Goal: Complete application form

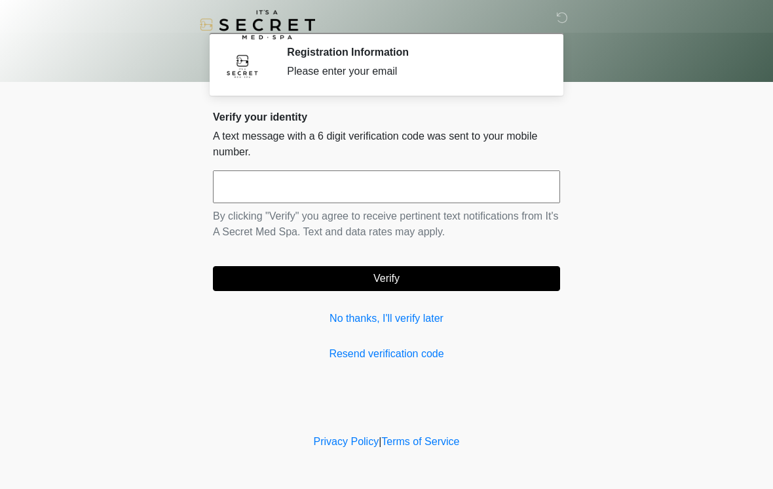
click at [410, 326] on link "No thanks, I'll verify later" at bounding box center [386, 318] width 347 height 16
click at [416, 332] on div "Verify your identity A text message with a 6 digit verification code was sent t…" at bounding box center [386, 236] width 347 height 251
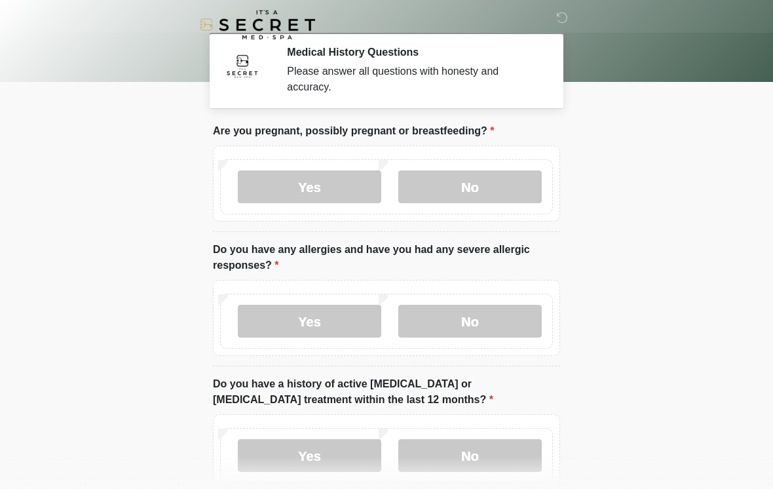
click at [481, 187] on label "No" at bounding box center [469, 186] width 143 height 33
click at [464, 320] on label "No" at bounding box center [469, 321] width 143 height 33
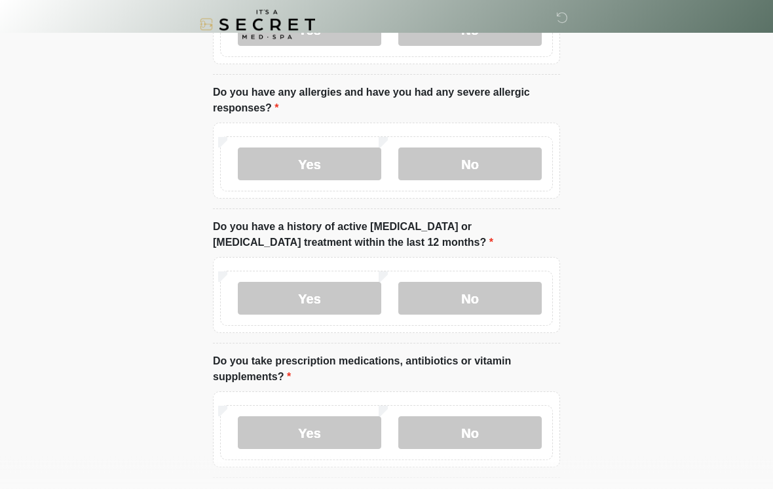
click at [478, 295] on label "No" at bounding box center [469, 298] width 143 height 33
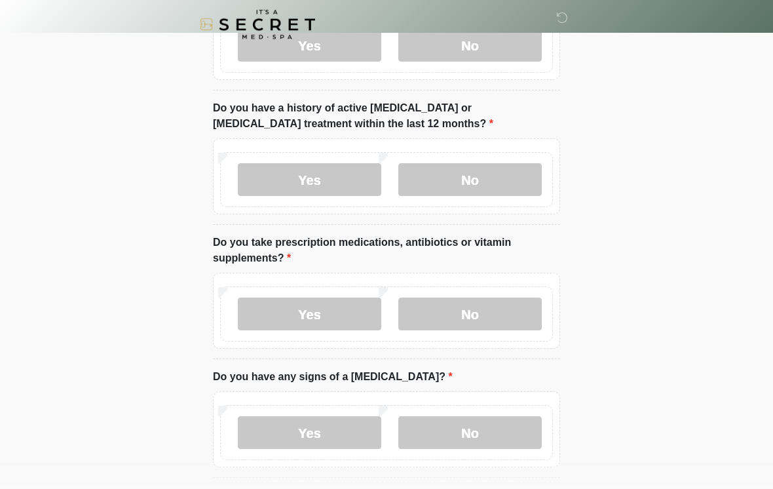
scroll to position [276, 0]
click at [301, 301] on label "Yes" at bounding box center [309, 313] width 143 height 33
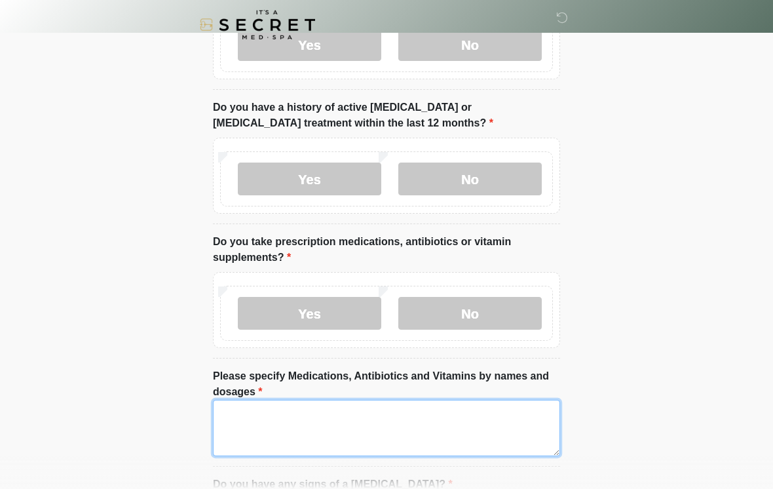
click at [353, 415] on textarea "Please specify Medications, Antibiotics and Vitamins by names and dosages" at bounding box center [386, 428] width 347 height 56
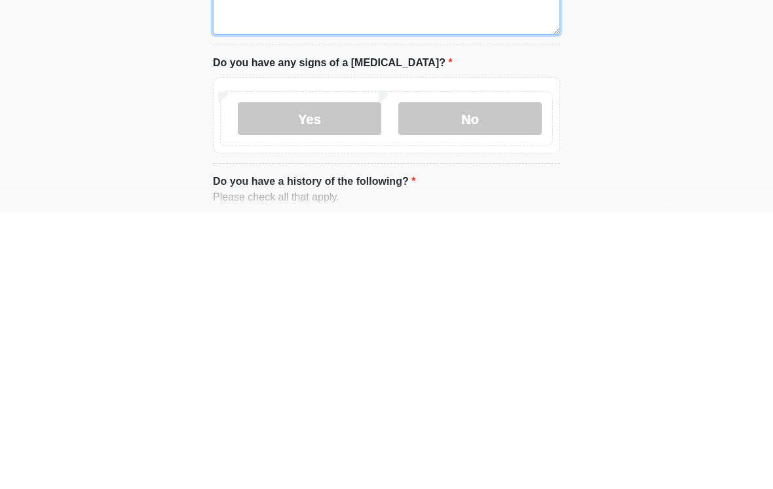
scroll to position [426, 0]
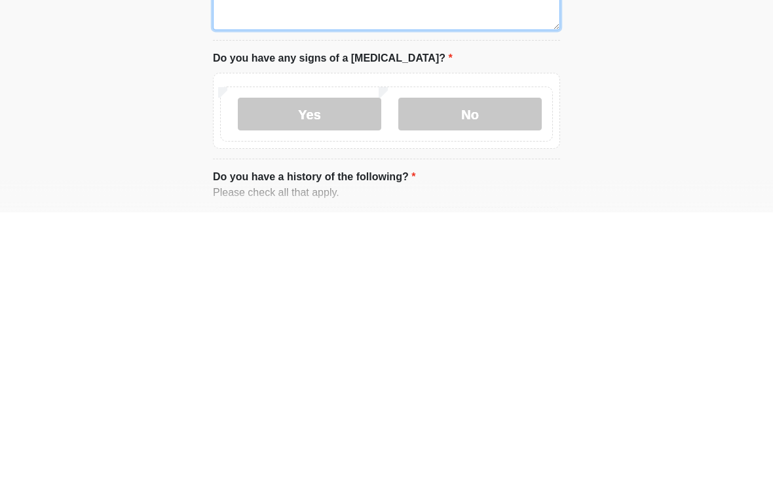
type textarea "**********"
click at [466, 374] on label "No" at bounding box center [469, 390] width 143 height 33
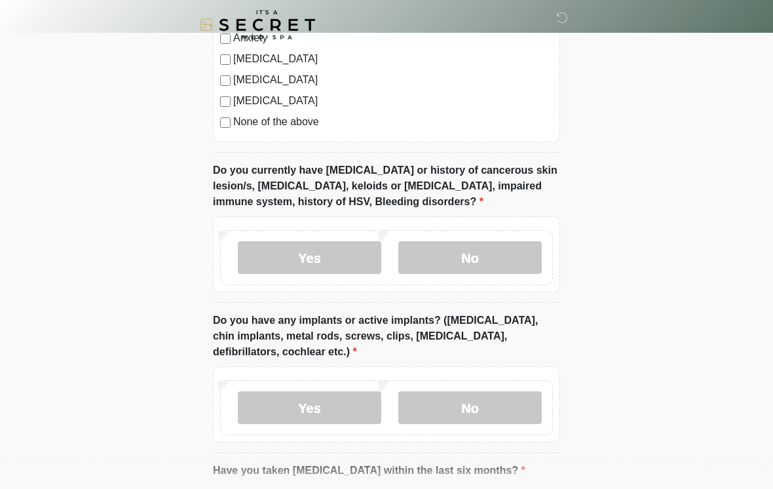
scroll to position [1032, 0]
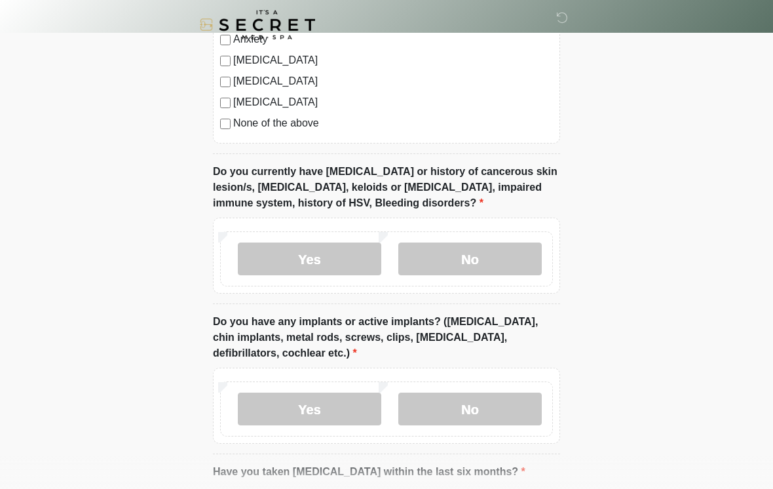
click at [479, 259] on label "No" at bounding box center [469, 258] width 143 height 33
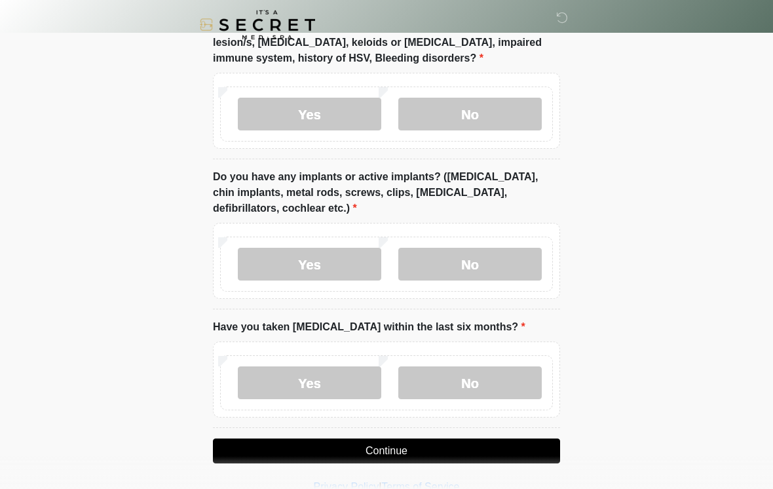
scroll to position [1198, 0]
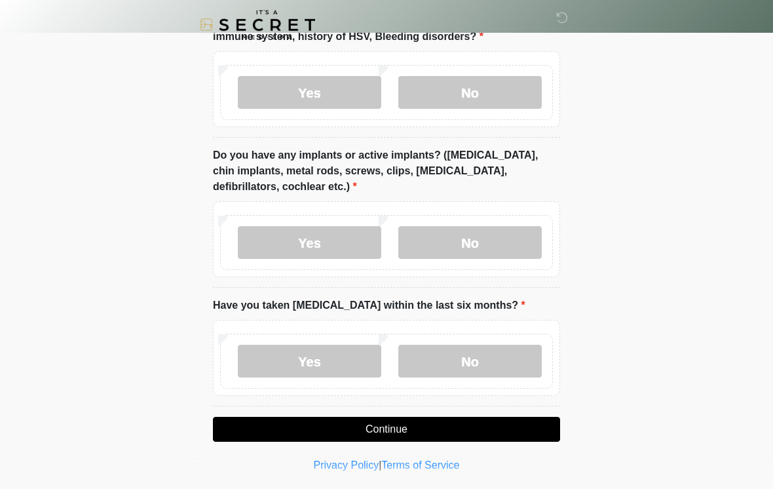
click at [470, 246] on label "No" at bounding box center [469, 242] width 143 height 33
click at [468, 359] on label "No" at bounding box center [469, 361] width 143 height 33
click at [390, 425] on button "Continue" at bounding box center [386, 429] width 347 height 25
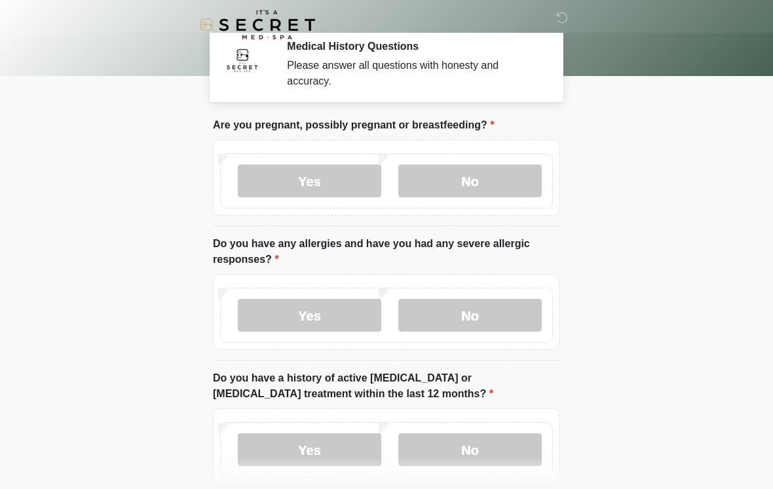
scroll to position [0, 0]
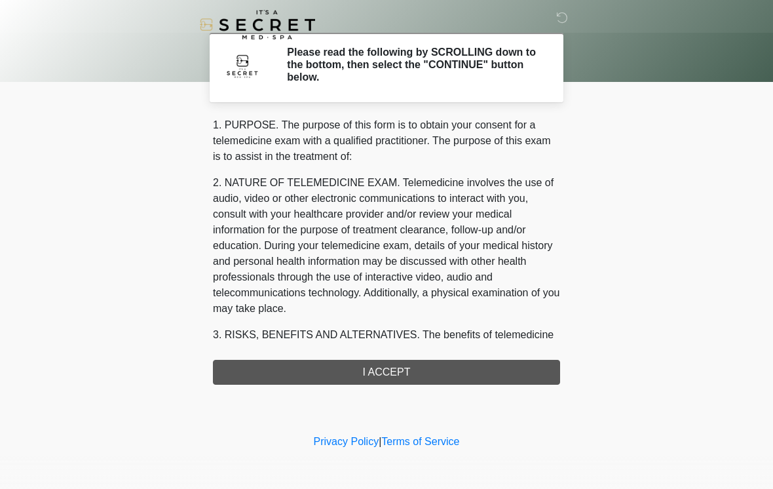
click at [380, 368] on div "1. PURPOSE. The purpose of this form is to obtain your consent for a telemedici…" at bounding box center [386, 250] width 347 height 267
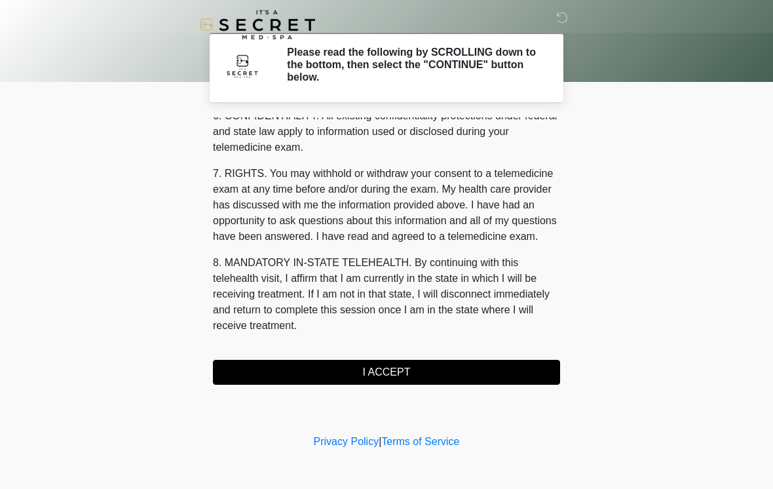
scroll to position [533, 0]
click at [386, 364] on button "I ACCEPT" at bounding box center [386, 372] width 347 height 25
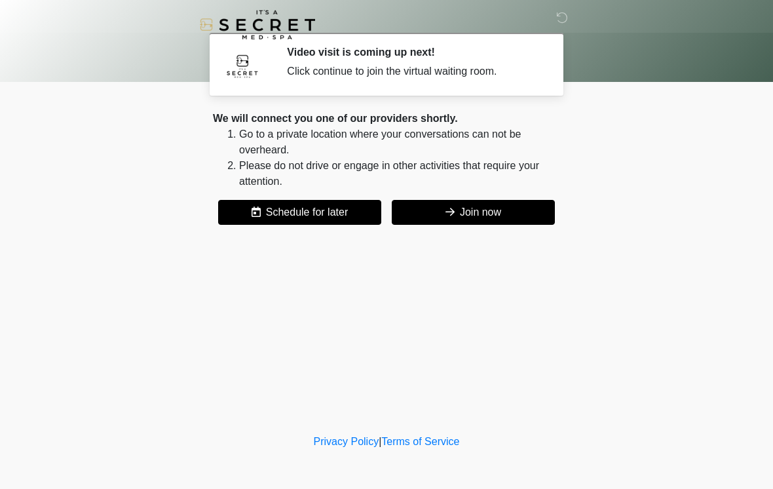
click at [452, 210] on icon at bounding box center [449, 211] width 9 height 10
click at [472, 212] on button "Join now" at bounding box center [473, 212] width 163 height 25
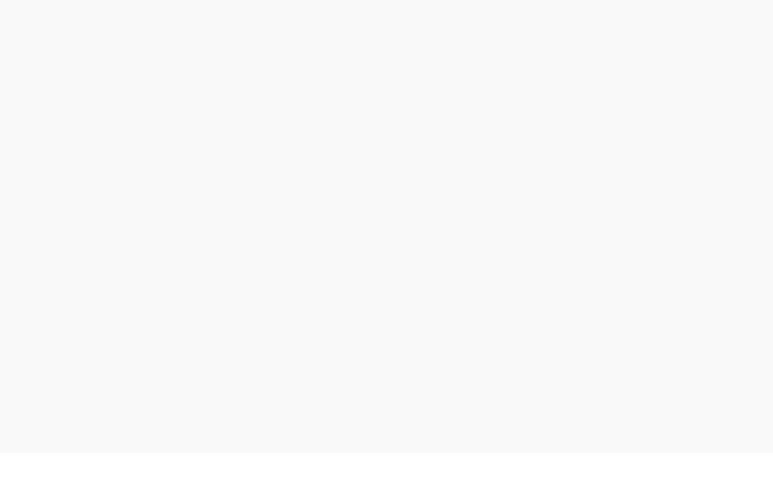
scroll to position [4, 0]
